Goal: Find specific page/section: Find specific page/section

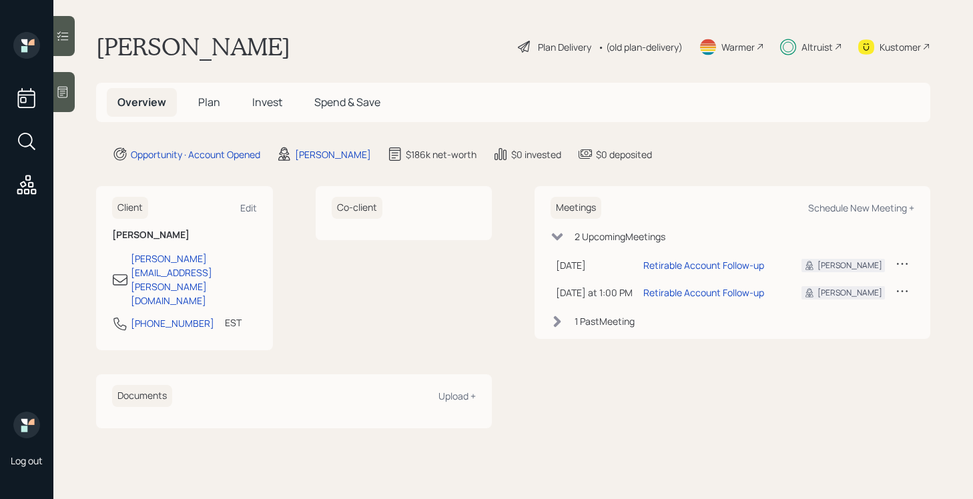
click at [552, 50] on div "Plan Delivery" at bounding box center [564, 47] width 53 height 14
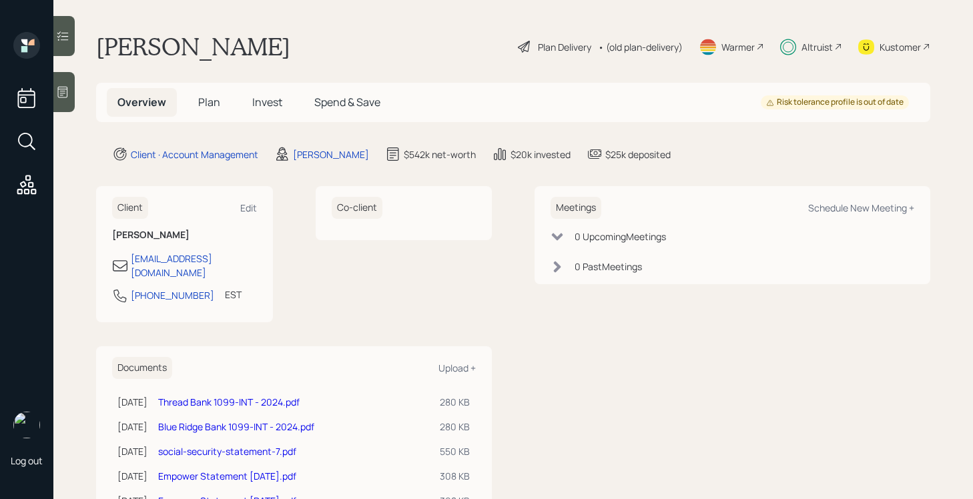
click at [547, 45] on div "Plan Delivery" at bounding box center [564, 47] width 53 height 14
